Goal: Task Accomplishment & Management: Use online tool/utility

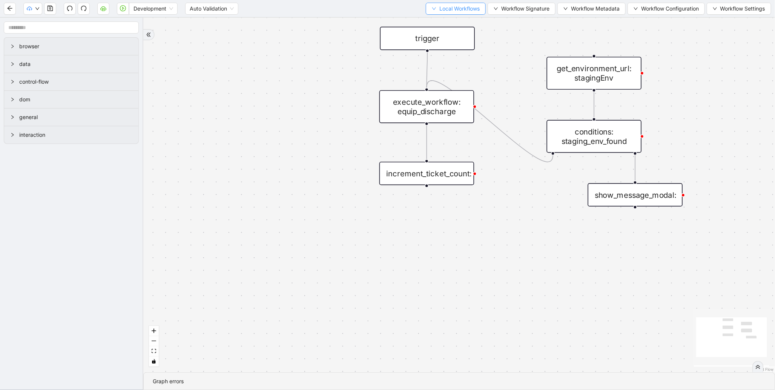
click at [461, 10] on span "Local Workflows" at bounding box center [459, 9] width 40 height 8
click at [453, 20] on span "Select" at bounding box center [451, 23] width 49 height 8
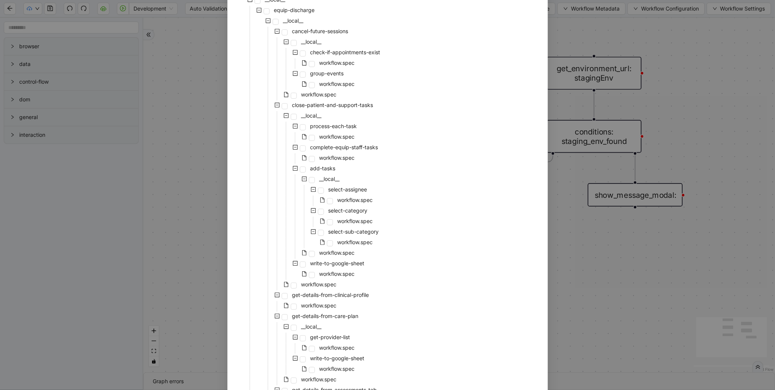
scroll to position [74, 0]
click at [301, 281] on span "workflow.spec" at bounding box center [318, 283] width 35 height 6
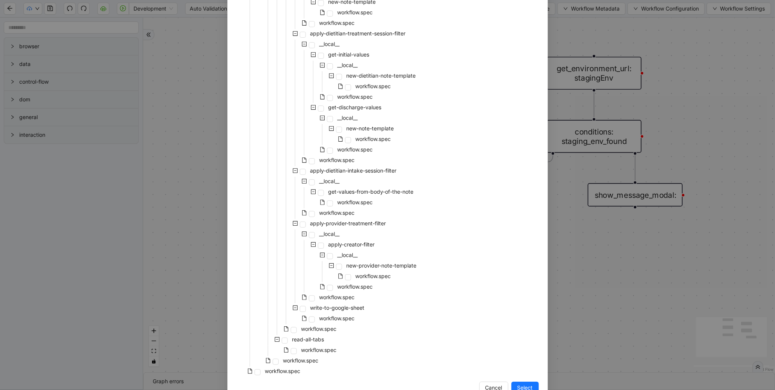
scroll to position [1419, 0]
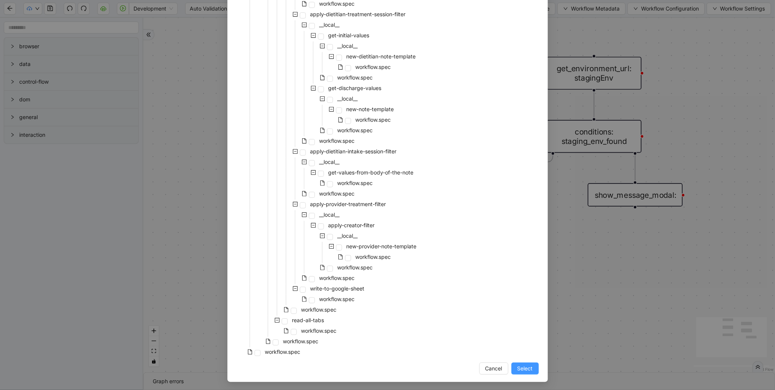
click at [517, 364] on span "Select" at bounding box center [524, 368] width 15 height 8
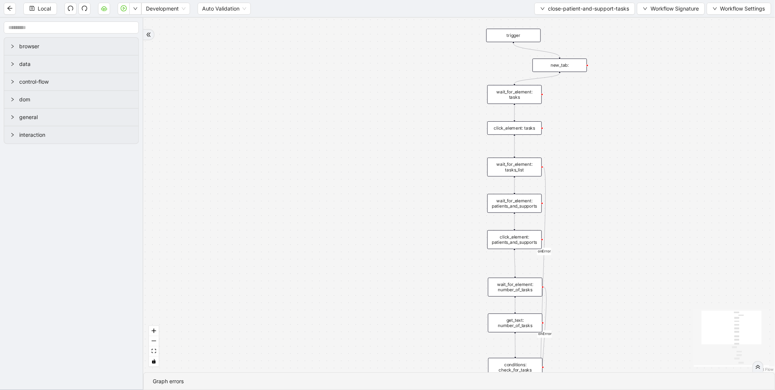
drag, startPoint x: 474, startPoint y: 159, endPoint x: 417, endPoint y: 257, distance: 113.8
click at [401, 276] on div "found_tasks fallback should_add_task fallback onError onError trigger wait_for_…" at bounding box center [458, 195] width 631 height 355
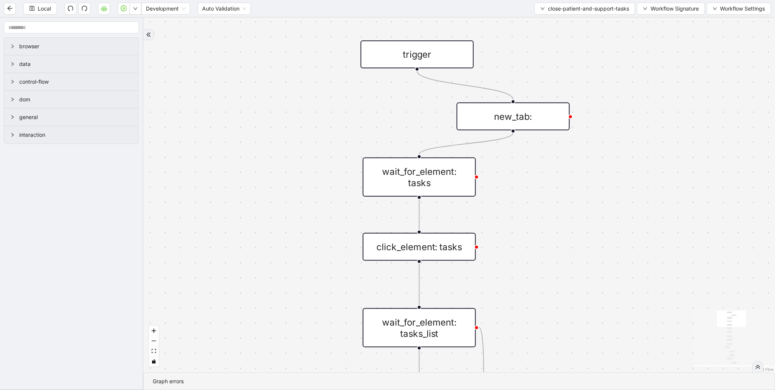
click at [533, 125] on div "new_tab:" at bounding box center [512, 117] width 113 height 28
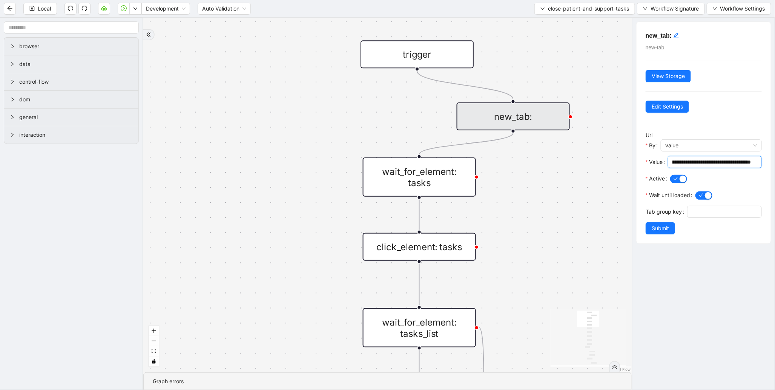
scroll to position [0, 132]
drag, startPoint x: 702, startPoint y: 163, endPoint x: 764, endPoint y: 162, distance: 61.8
click at [764, 162] on div "**********" at bounding box center [703, 133] width 134 height 222
click at [742, 163] on input "**********" at bounding box center [711, 162] width 78 height 8
paste input "text"
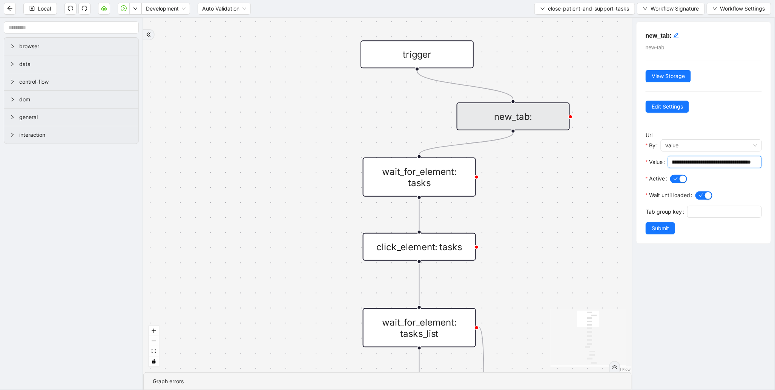
scroll to position [0, 131]
type input "**********"
click at [669, 234] on button "Submit" at bounding box center [659, 228] width 29 height 12
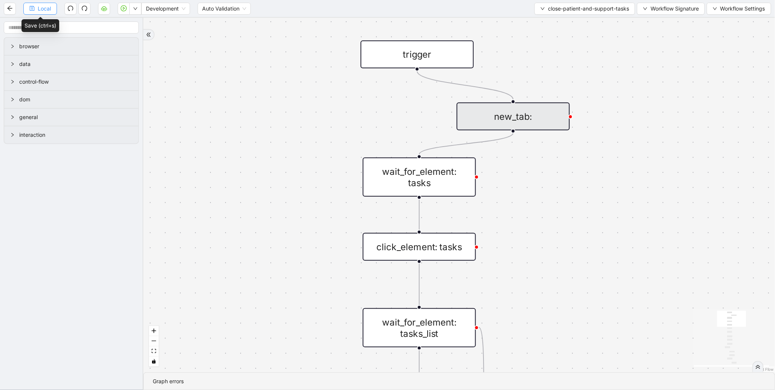
click at [47, 6] on span "Local" at bounding box center [44, 9] width 13 height 8
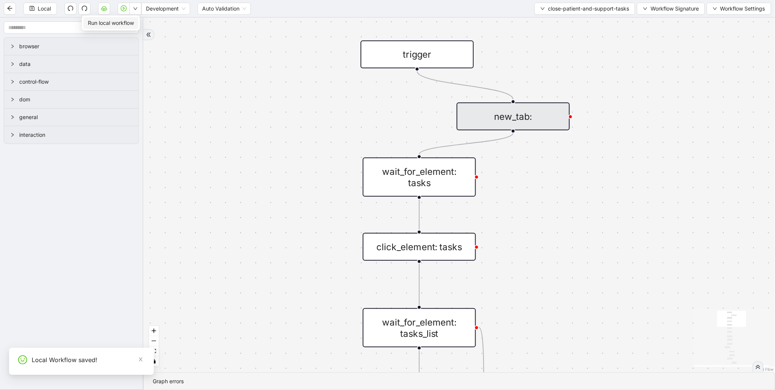
click at [123, 25] on span "Run local workflow" at bounding box center [111, 23] width 46 height 8
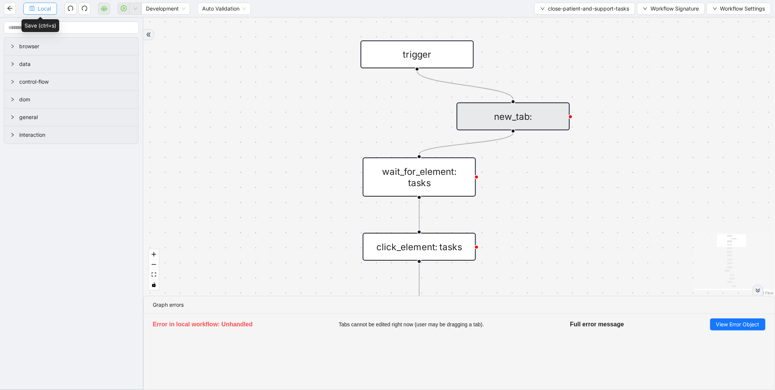
click at [46, 9] on span "Local" at bounding box center [44, 9] width 13 height 8
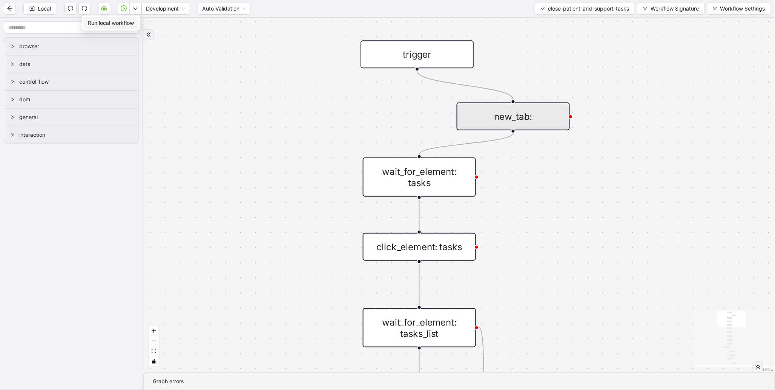
click at [133, 19] on span "Run local workflow" at bounding box center [111, 23] width 46 height 8
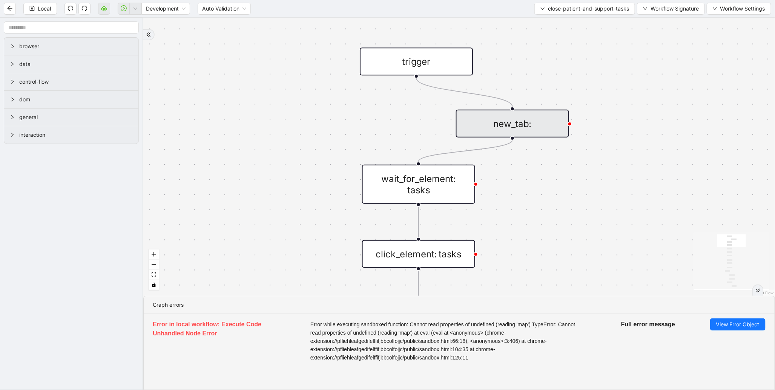
drag, startPoint x: 417, startPoint y: 70, endPoint x: 416, endPoint y: 78, distance: 7.2
click at [416, 78] on div "found_tasks fallback should_add_task fallback onError onError trigger wait_for_…" at bounding box center [458, 157] width 631 height 278
drag, startPoint x: 415, startPoint y: 76, endPoint x: 415, endPoint y: 157, distance: 80.7
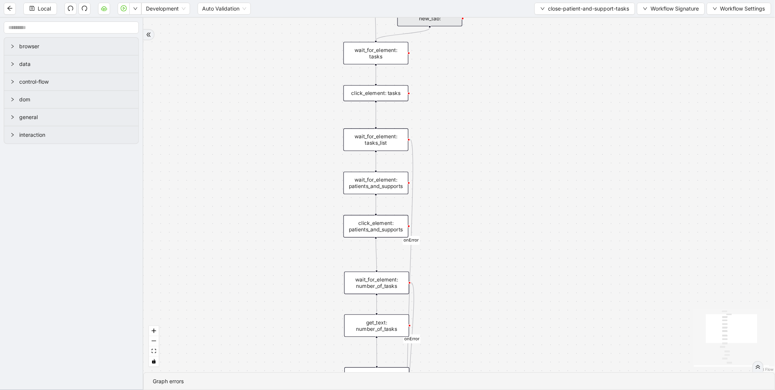
drag, startPoint x: 299, startPoint y: 167, endPoint x: 283, endPoint y: 29, distance: 138.8
click at [283, 28] on div "found_tasks fallback should_add_task fallback onError onError trigger wait_for_…" at bounding box center [458, 195] width 631 height 355
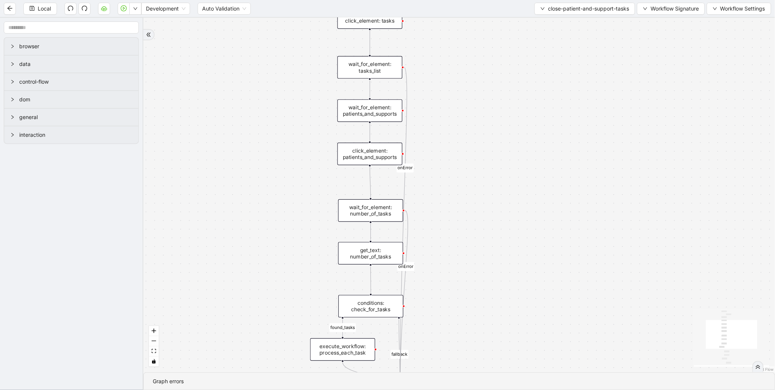
drag, startPoint x: 289, startPoint y: 155, endPoint x: 271, endPoint y: 26, distance: 130.6
click at [271, 27] on div "found_tasks fallback should_add_task fallback onError onError trigger wait_for_…" at bounding box center [458, 195] width 631 height 355
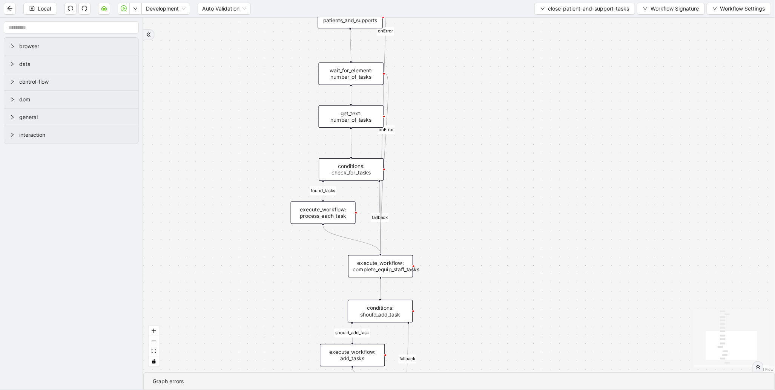
drag, startPoint x: 280, startPoint y: 110, endPoint x: 272, endPoint y: 6, distance: 105.1
click at [272, 6] on section "Local Development Auto Validation close-patient-and-support-tasks Workflow Sign…" at bounding box center [387, 195] width 775 height 390
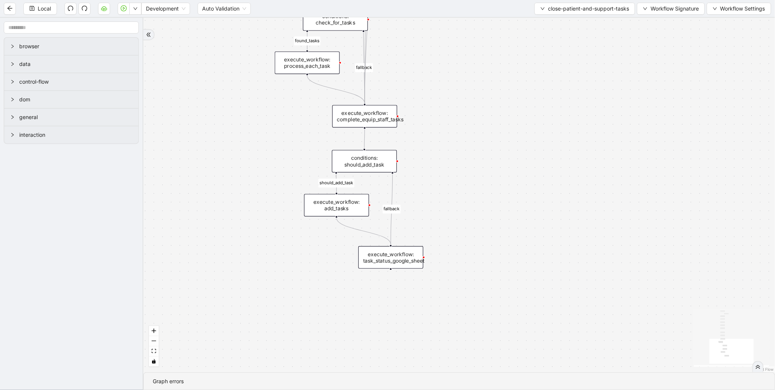
drag, startPoint x: 264, startPoint y: 141, endPoint x: 251, endPoint y: 39, distance: 102.6
click at [251, 39] on div "found_tasks fallback should_add_task fallback onError onError trigger wait_for_…" at bounding box center [458, 195] width 631 height 355
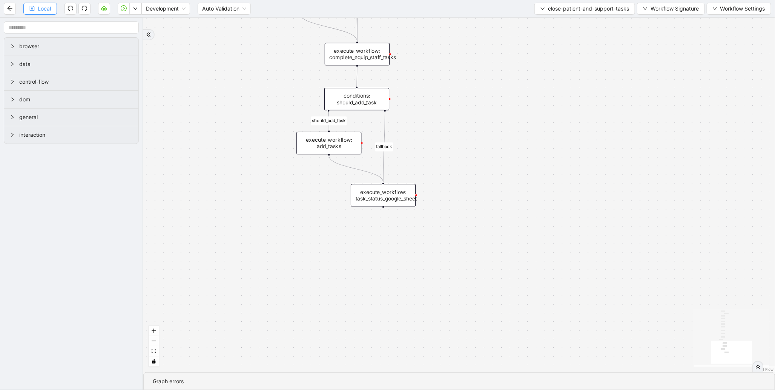
click at [29, 6] on icon "save" at bounding box center [31, 8] width 5 height 5
